Goal: Transaction & Acquisition: Obtain resource

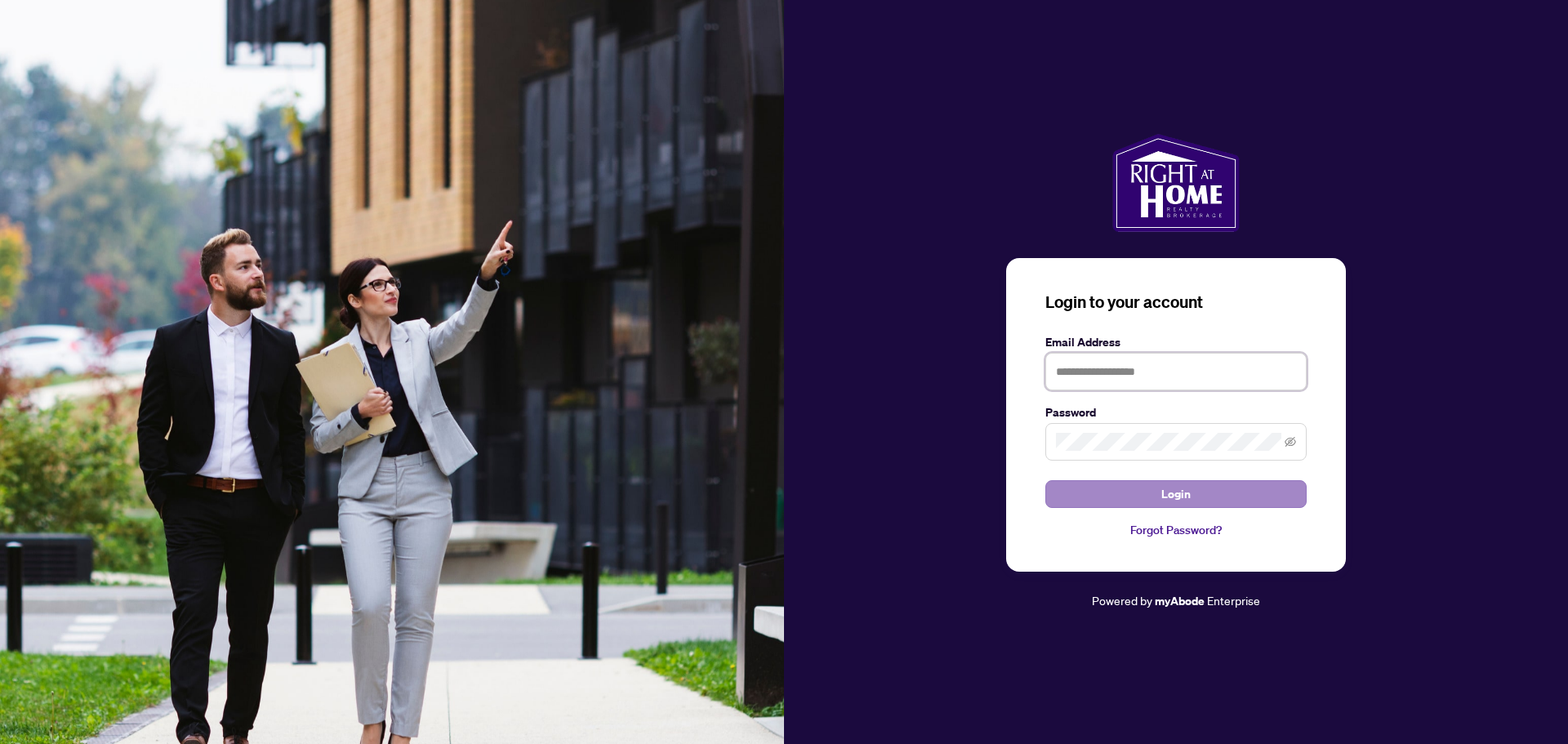
type input "**********"
click at [1177, 495] on span "Login" at bounding box center [1175, 494] width 29 height 26
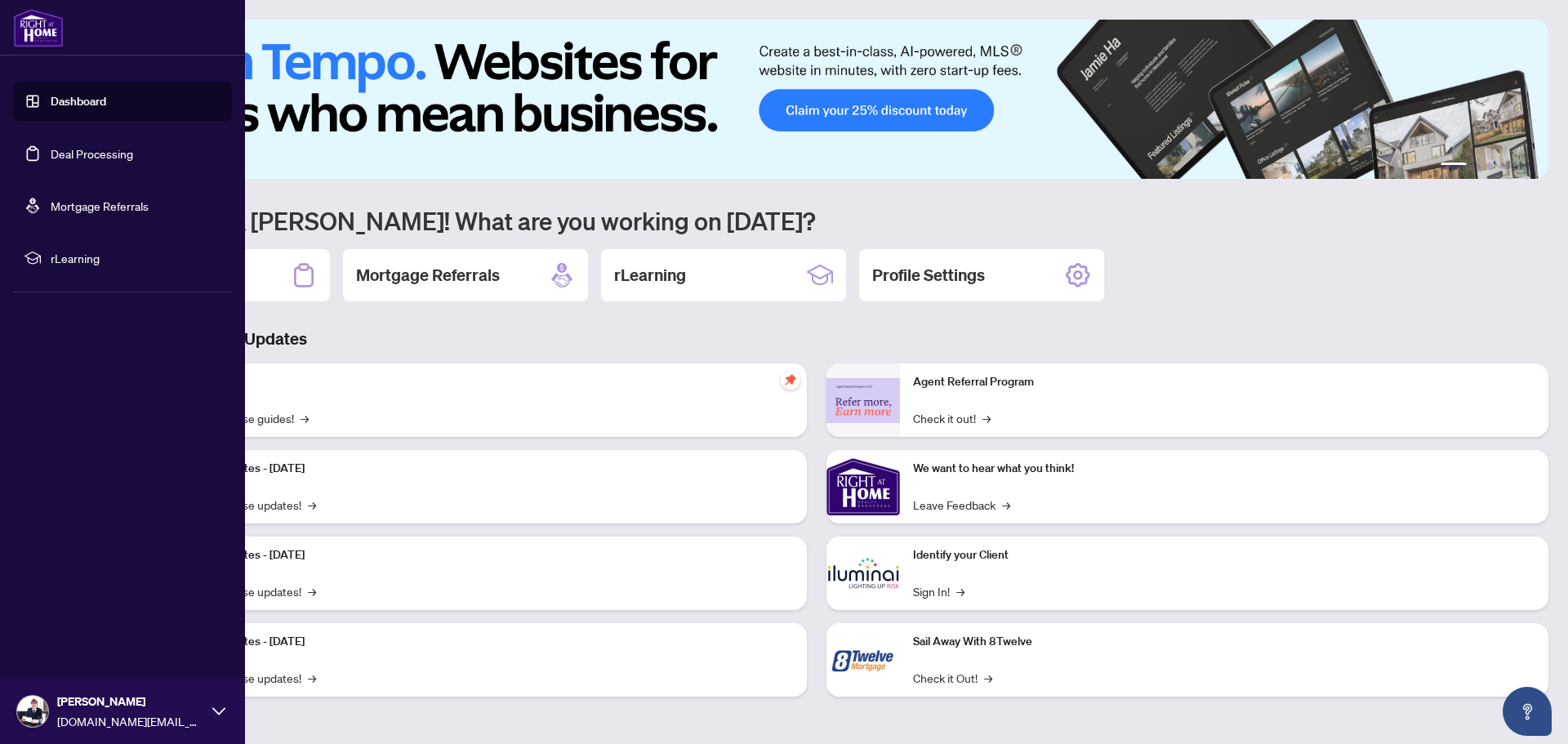
click at [126, 153] on link "Deal Processing" at bounding box center [92, 153] width 83 height 14
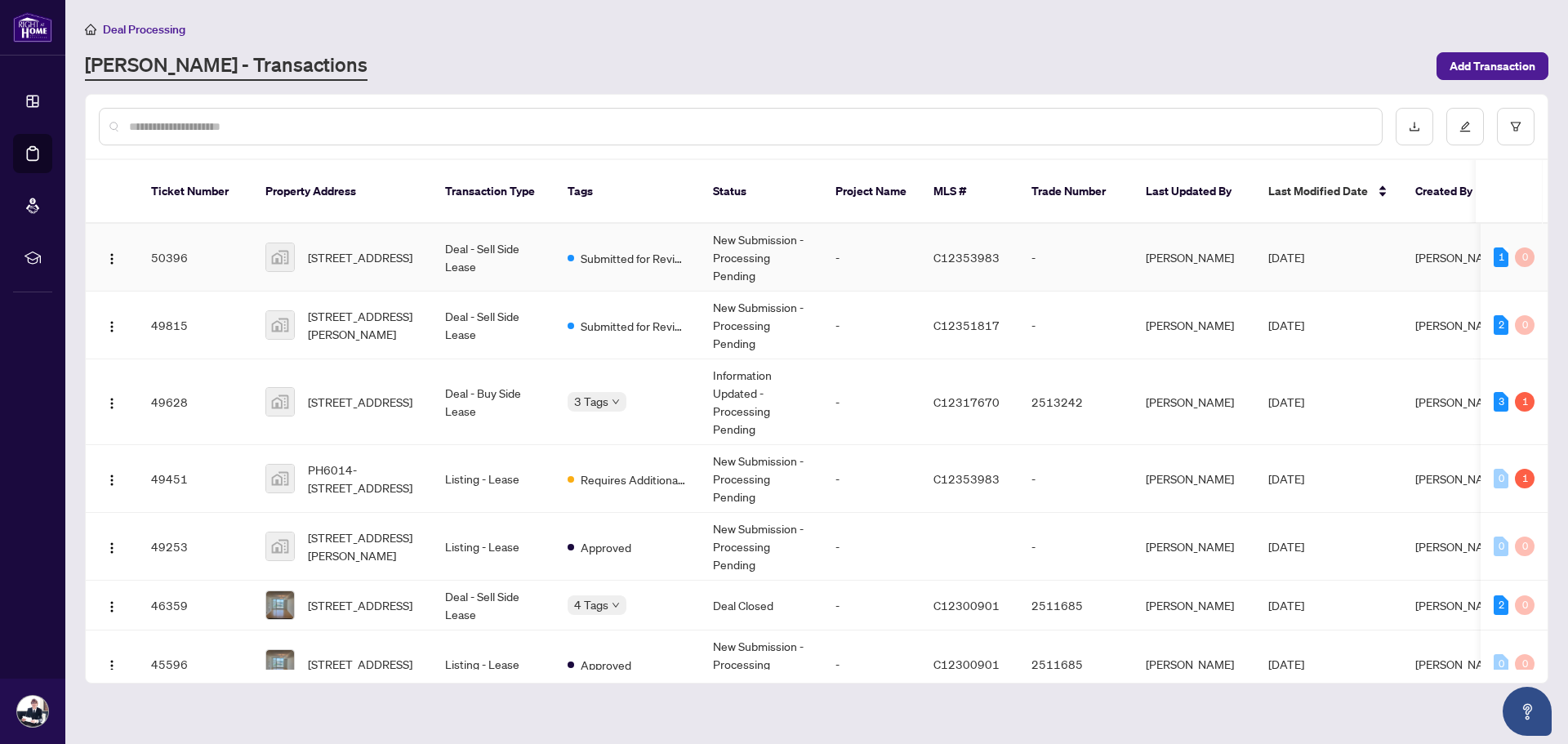
click at [828, 240] on td "-" at bounding box center [871, 258] width 98 height 67
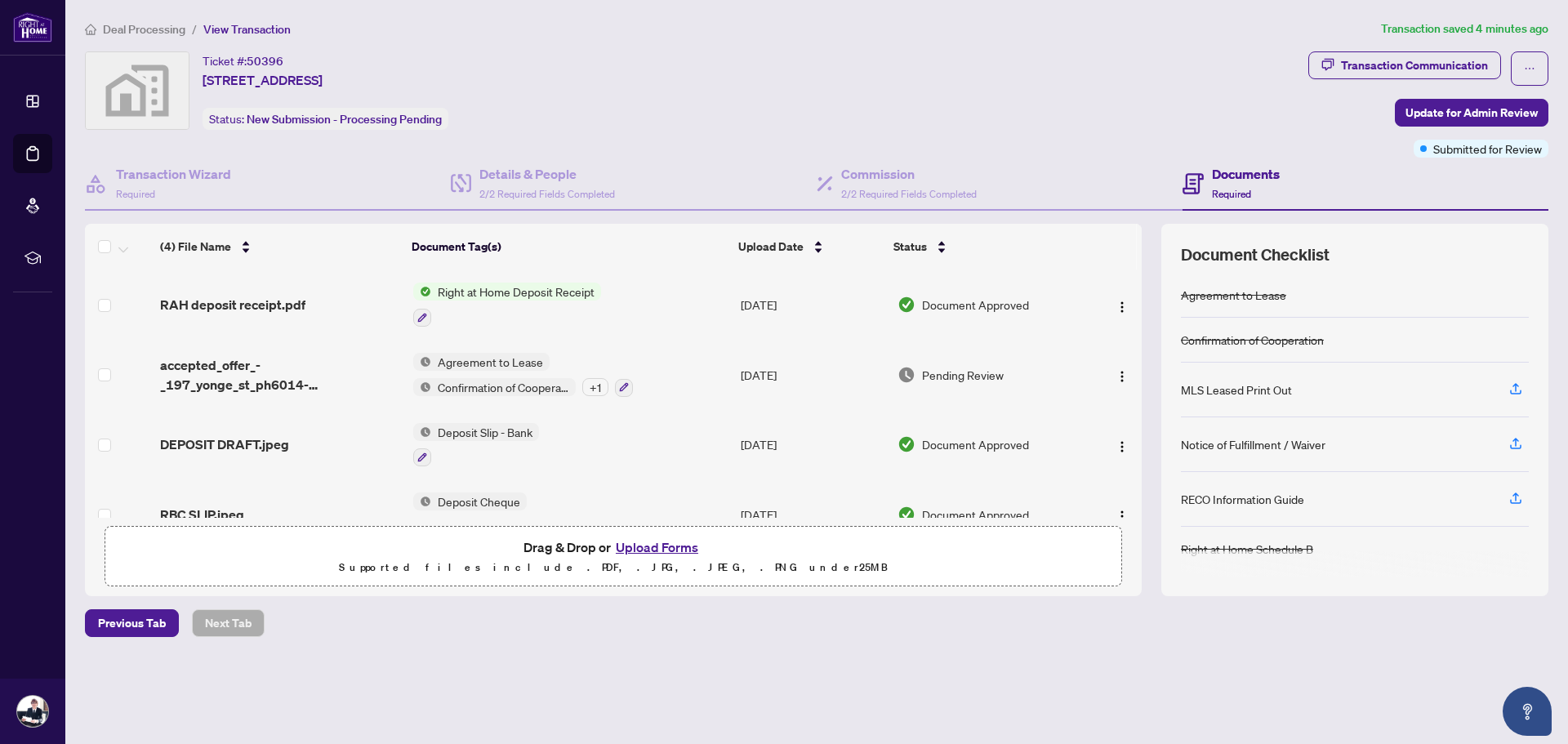
click at [679, 302] on td "Right at Home Deposit Receipt" at bounding box center [570, 304] width 328 height 70
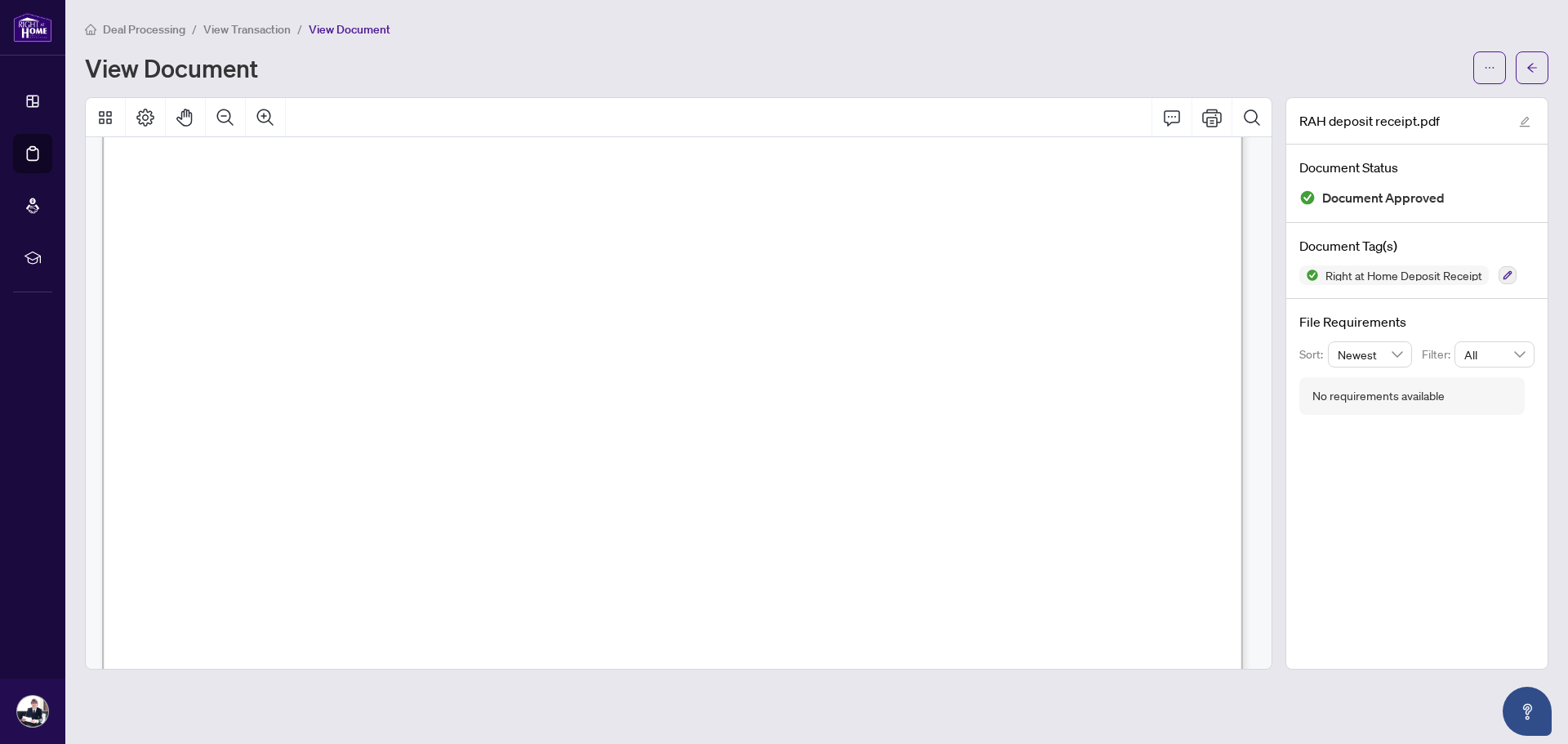
scroll to position [406, 0]
click at [1489, 71] on icon "ellipsis" at bounding box center [1490, 68] width 12 height 12
click at [1416, 99] on span "Download" at bounding box center [1430, 102] width 124 height 18
